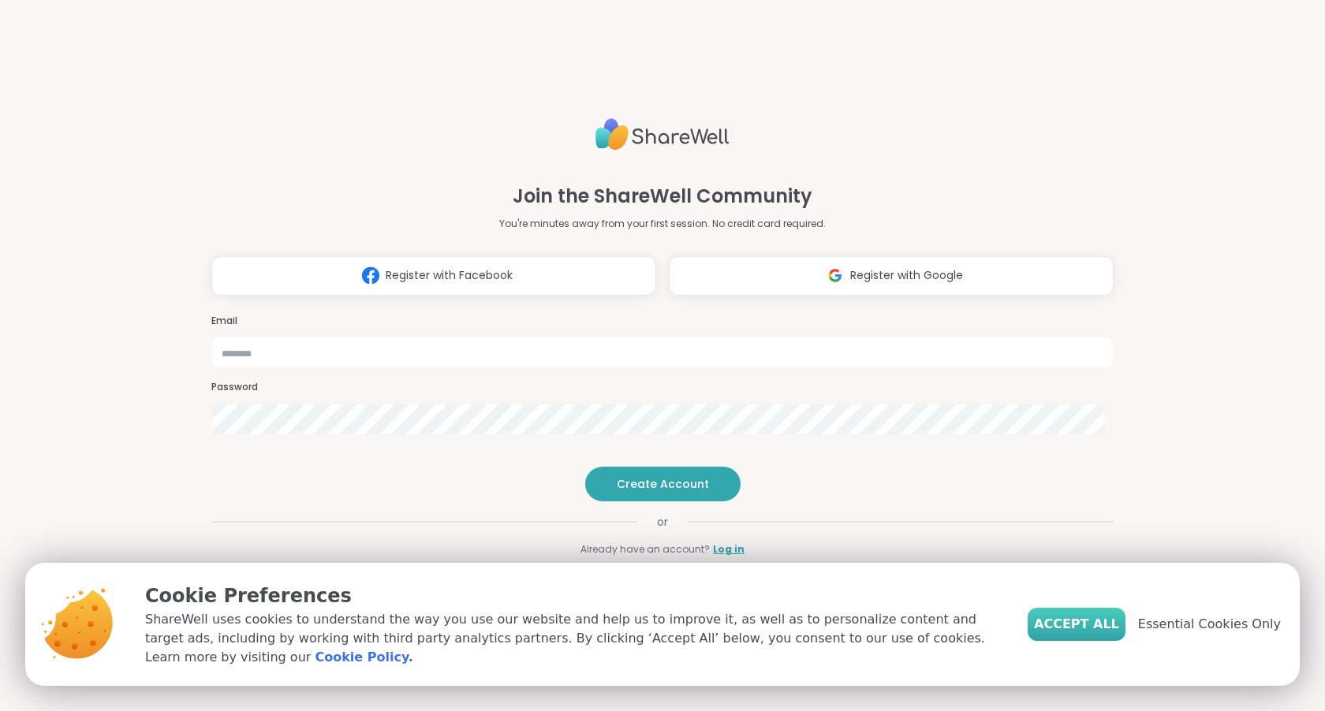
click at [1082, 626] on span "Accept All" at bounding box center [1076, 624] width 85 height 19
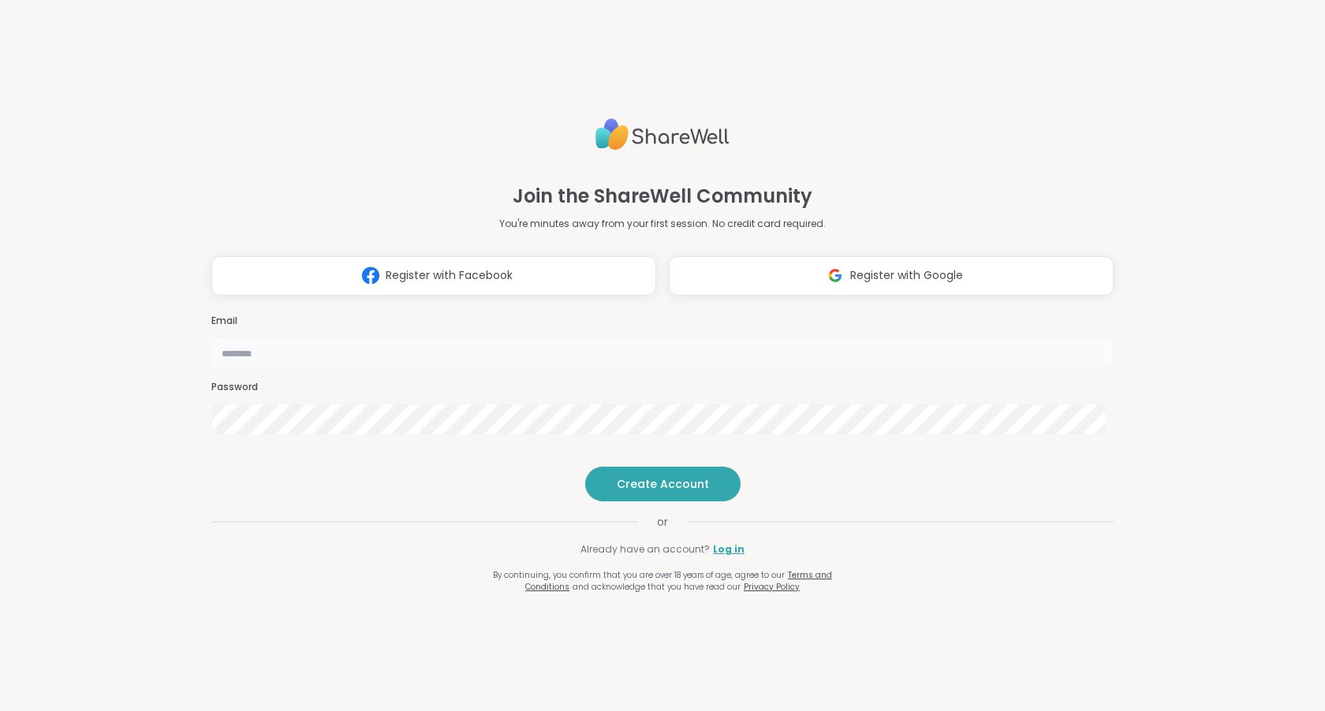
click at [705, 337] on input "email" at bounding box center [662, 353] width 902 height 32
type input "**********"
